Goal: Information Seeking & Learning: Find specific fact

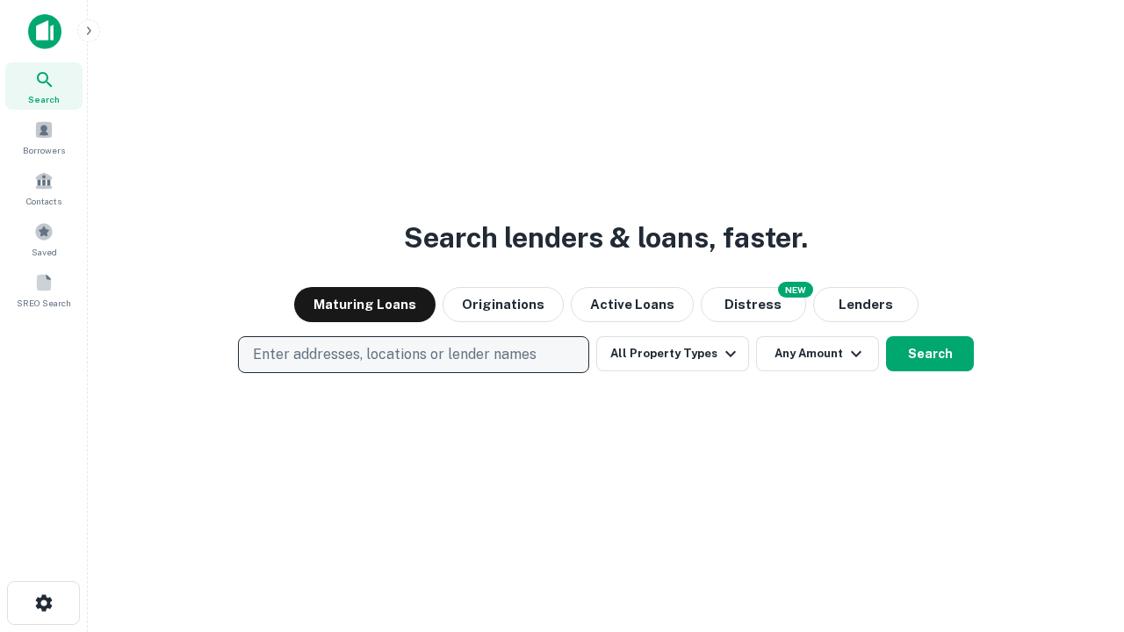
click at [413, 355] on p "Enter addresses, locations or lender names" at bounding box center [395, 354] width 284 height 21
type input "**********"
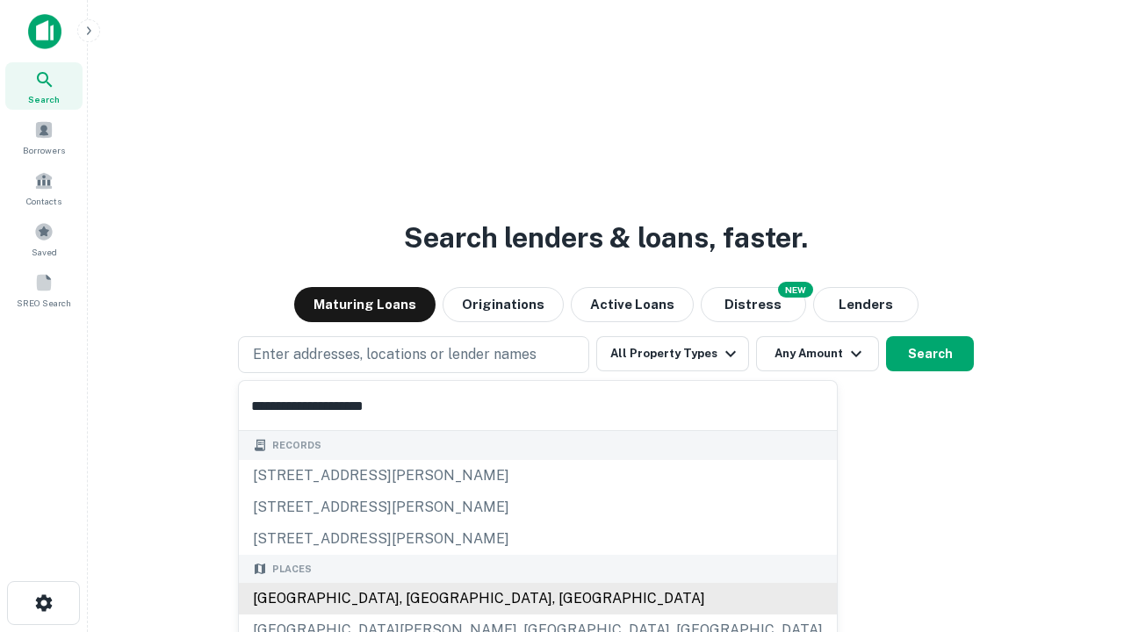
click at [420, 599] on div "[GEOGRAPHIC_DATA], [GEOGRAPHIC_DATA], [GEOGRAPHIC_DATA]" at bounding box center [538, 599] width 598 height 32
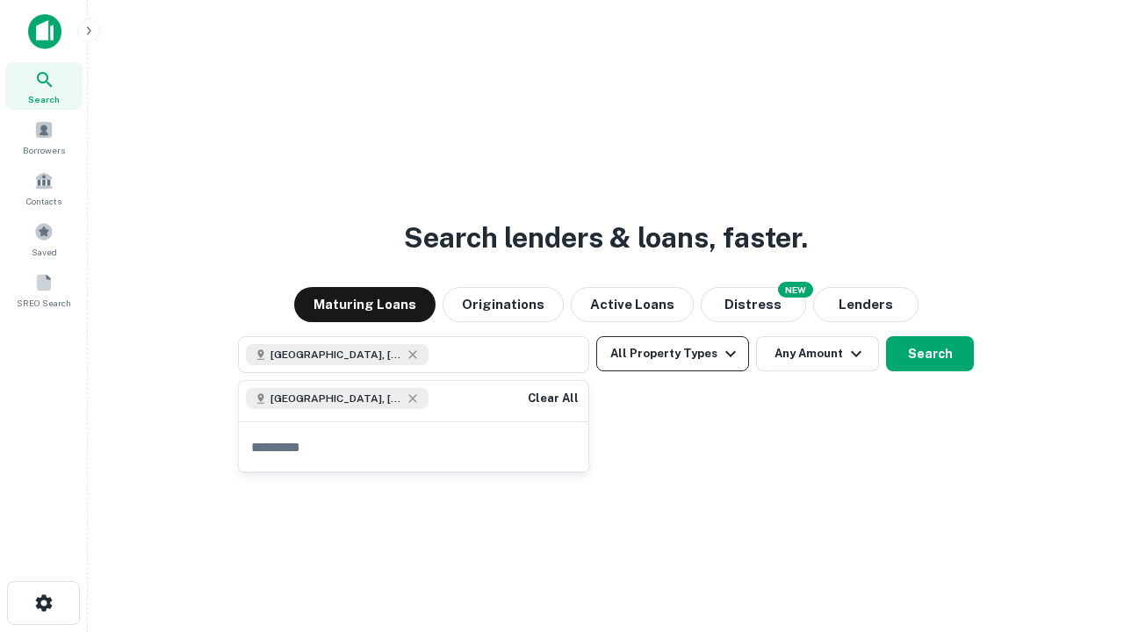
click at [673, 354] on button "All Property Types" at bounding box center [672, 353] width 153 height 35
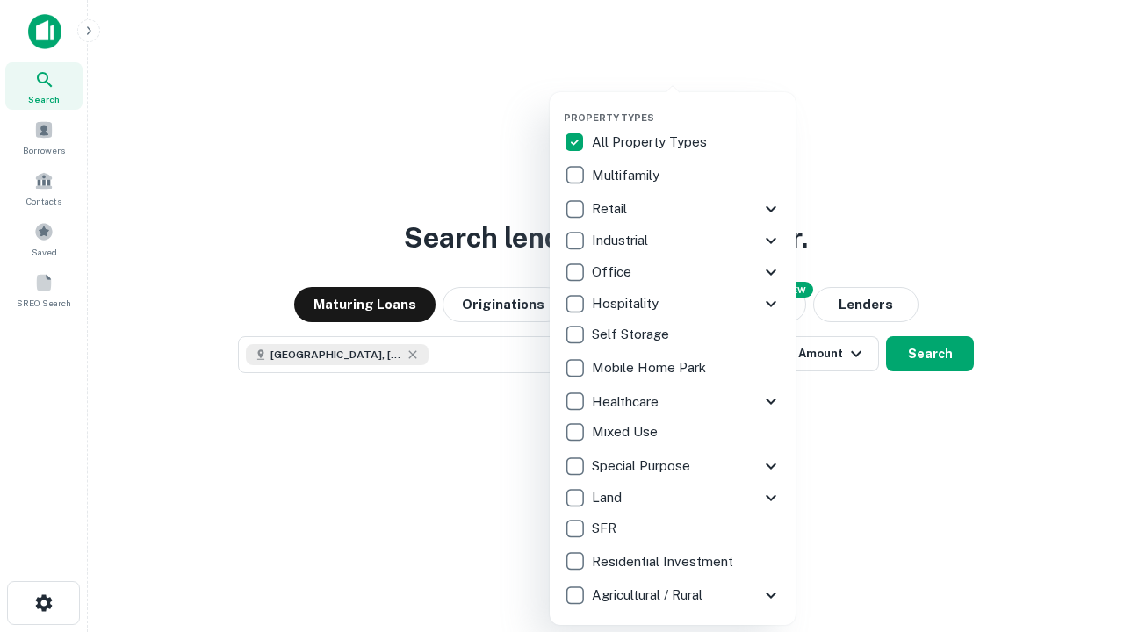
click at [687, 106] on button "button" at bounding box center [687, 106] width 246 height 1
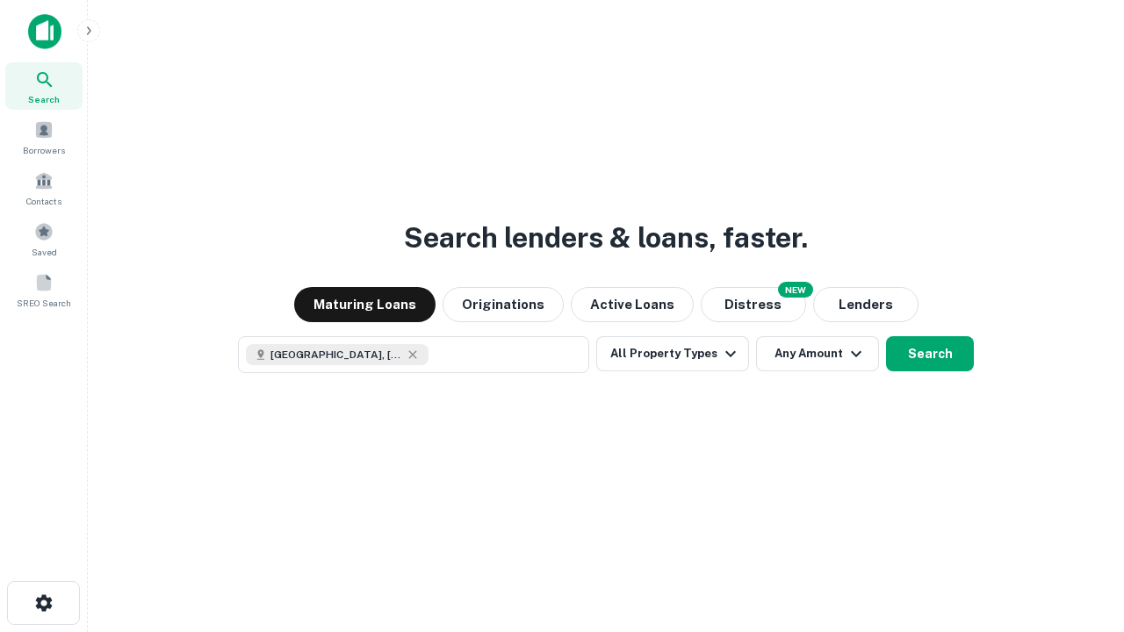
scroll to position [28, 0]
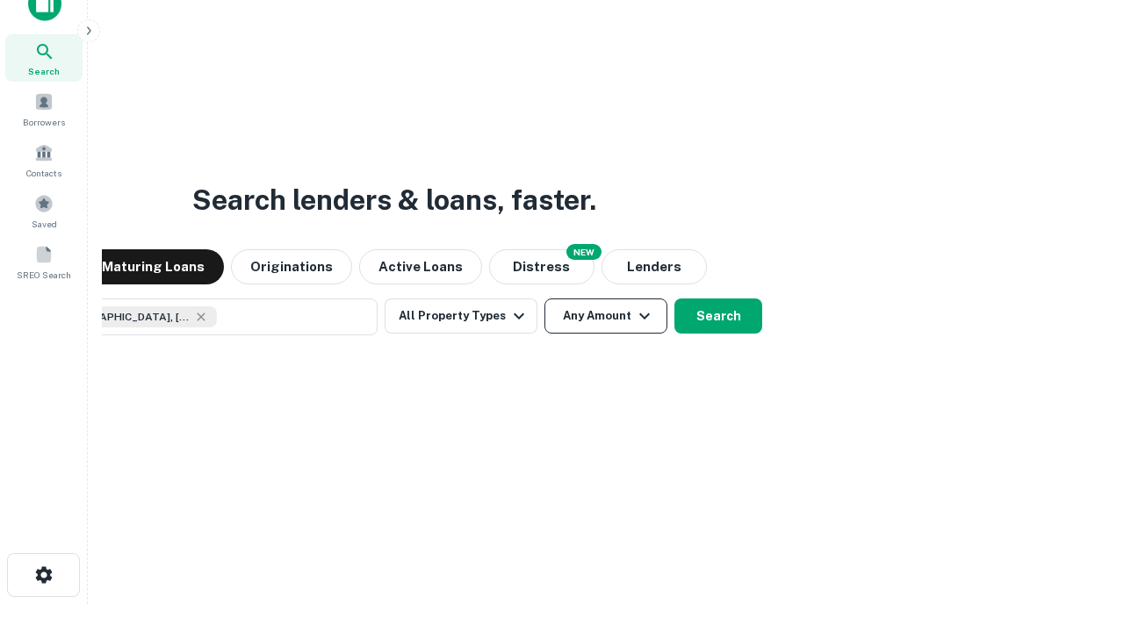
click at [545, 299] on button "Any Amount" at bounding box center [606, 316] width 123 height 35
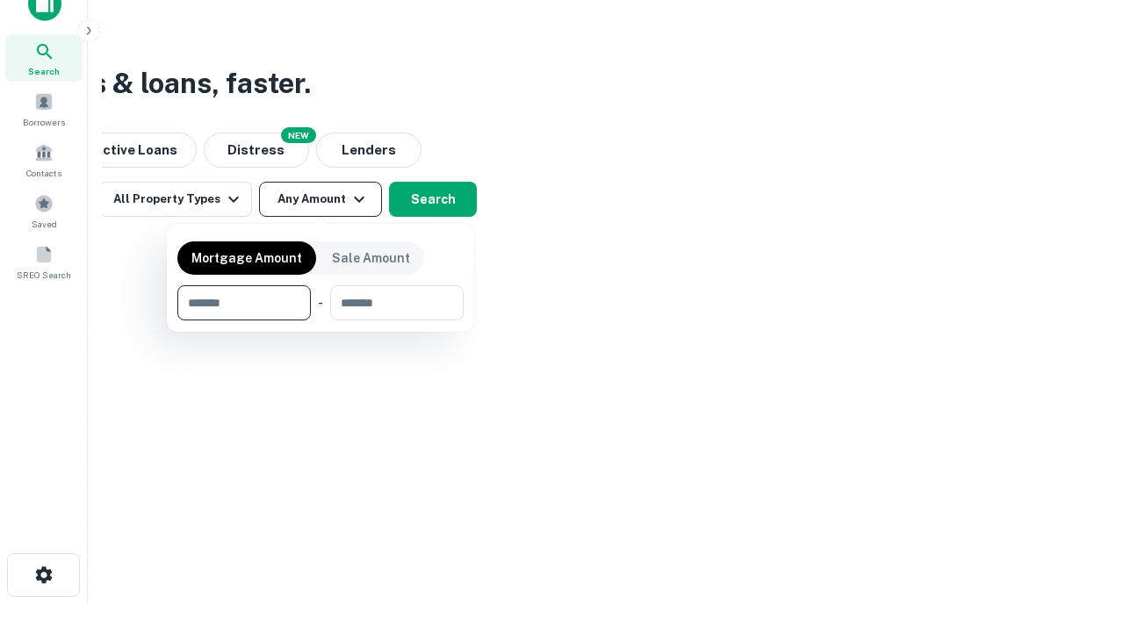
type input "*******"
click at [321, 321] on button "button" at bounding box center [320, 321] width 286 height 1
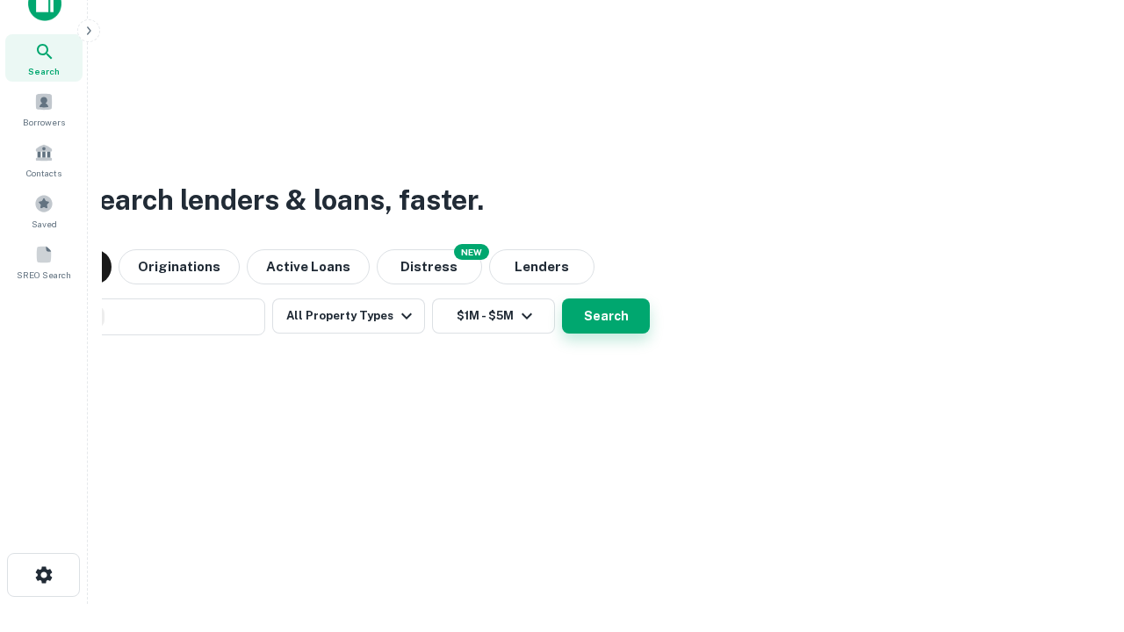
click at [562, 299] on button "Search" at bounding box center [606, 316] width 88 height 35
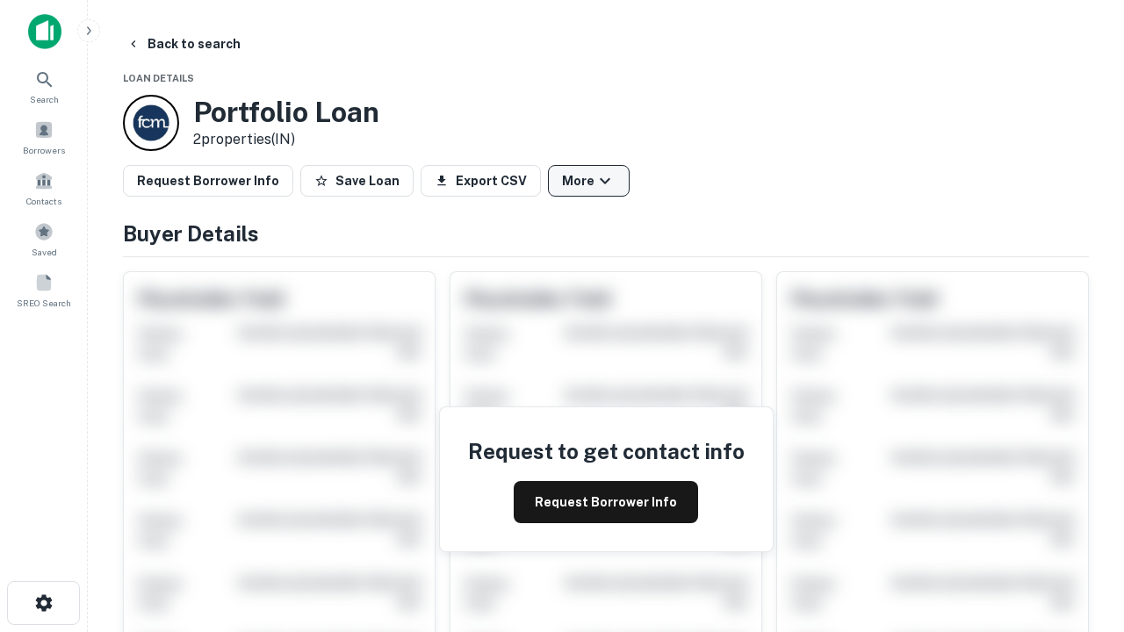
click at [588, 181] on button "More" at bounding box center [589, 181] width 82 height 32
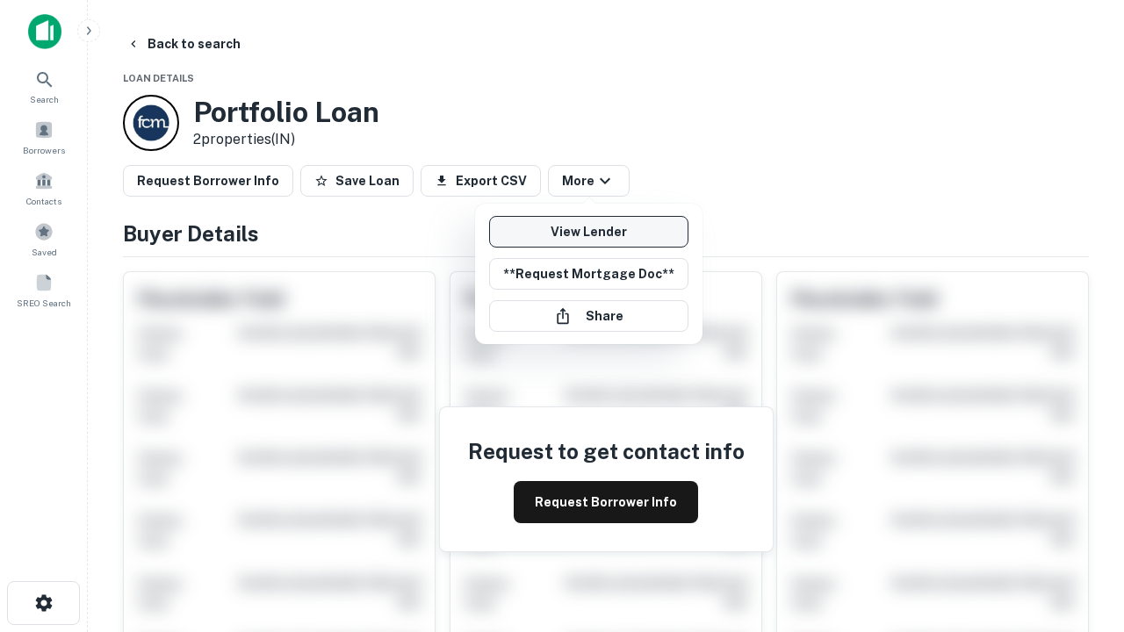
click at [588, 232] on link "View Lender" at bounding box center [588, 232] width 199 height 32
